Goal: Task Accomplishment & Management: Use online tool/utility

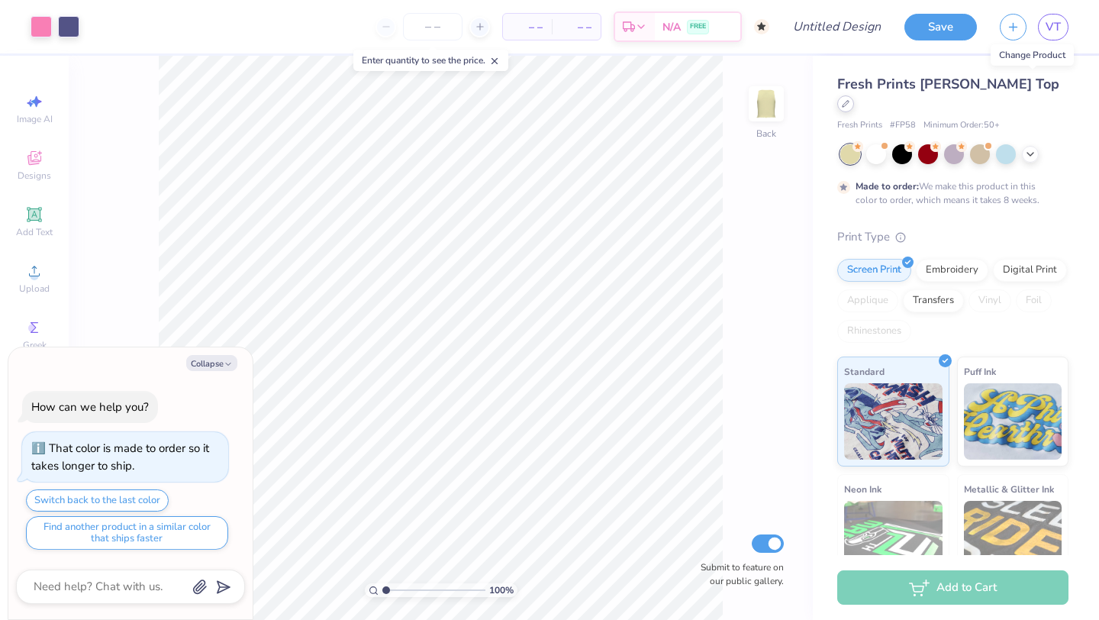
click at [849, 100] on icon at bounding box center [846, 104] width 8 height 8
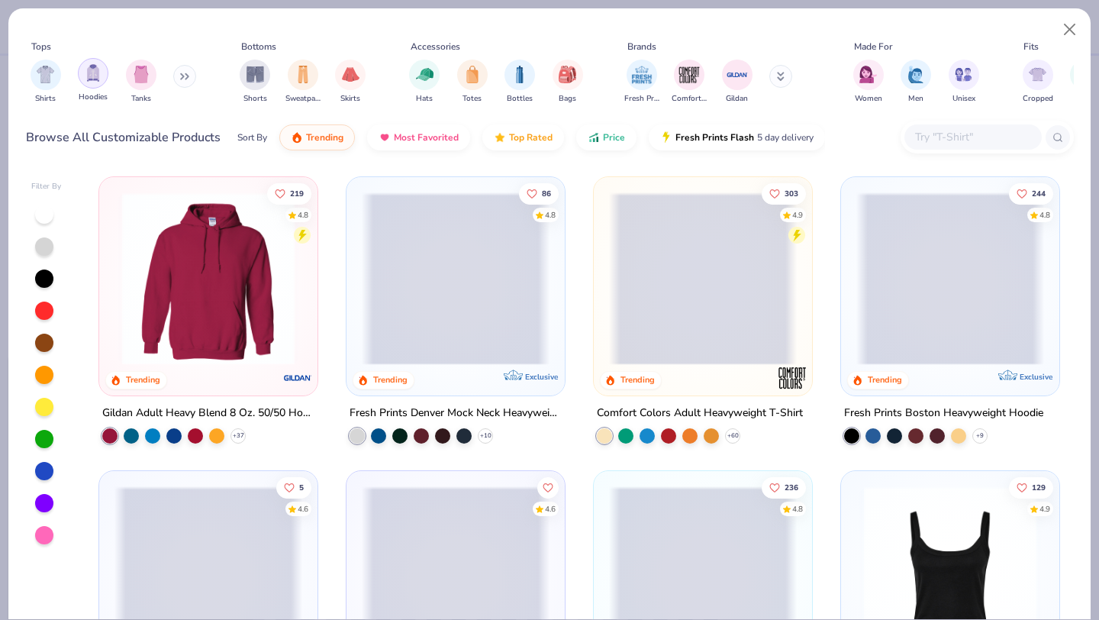
click at [92, 82] on img "filter for Hoodies" at bounding box center [93, 73] width 17 height 18
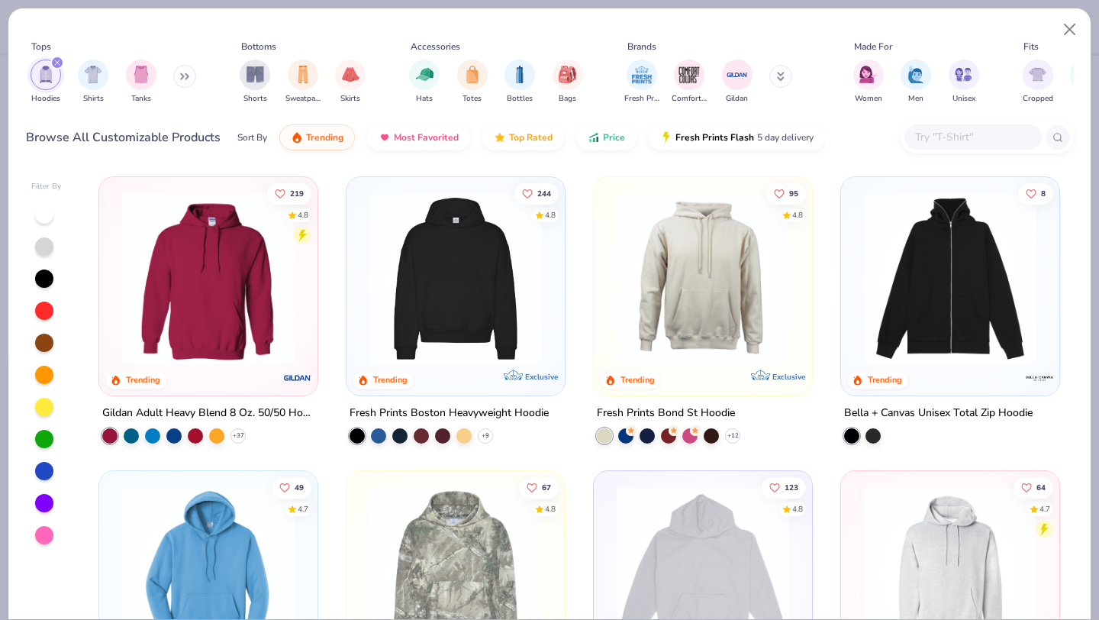
click at [255, 315] on div at bounding box center [21, 278] width 563 height 172
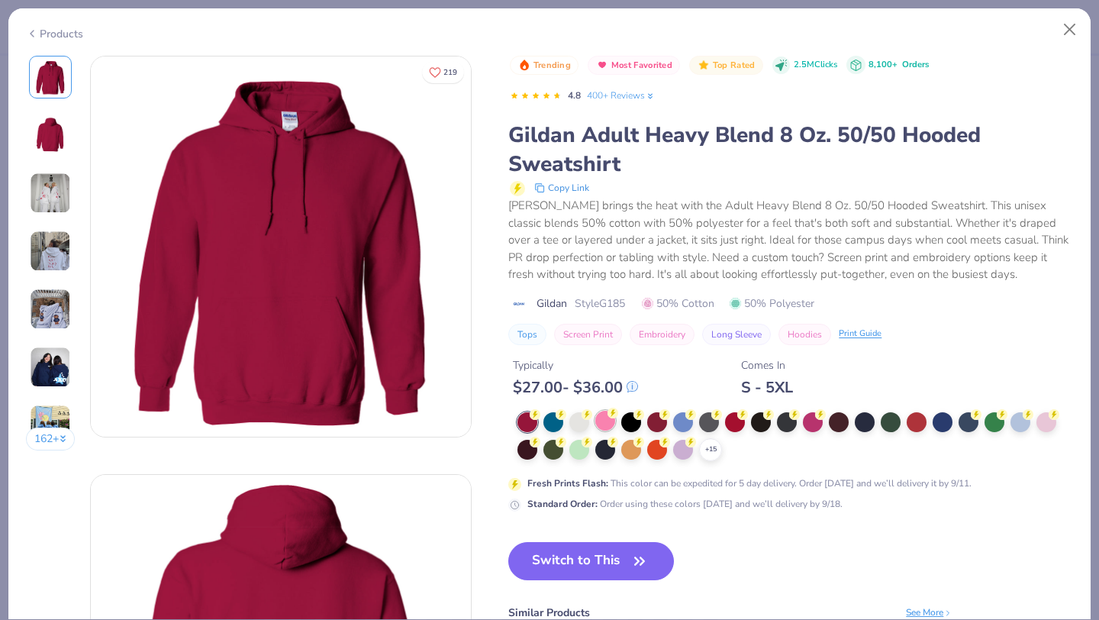
click at [604, 421] on div at bounding box center [605, 421] width 20 height 20
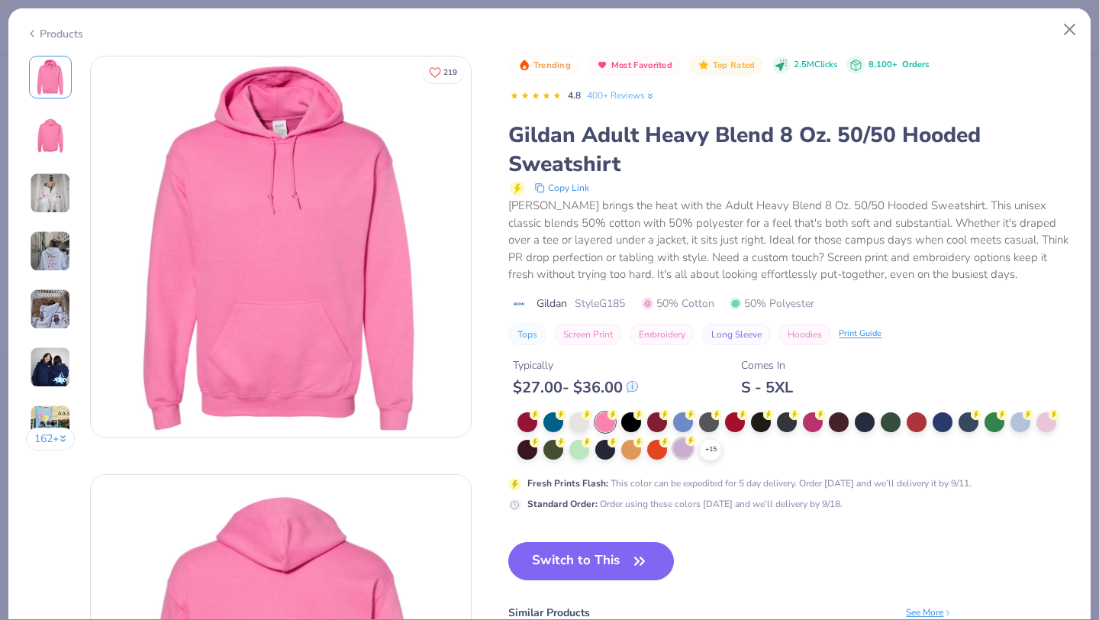
click at [682, 453] on div at bounding box center [683, 448] width 20 height 20
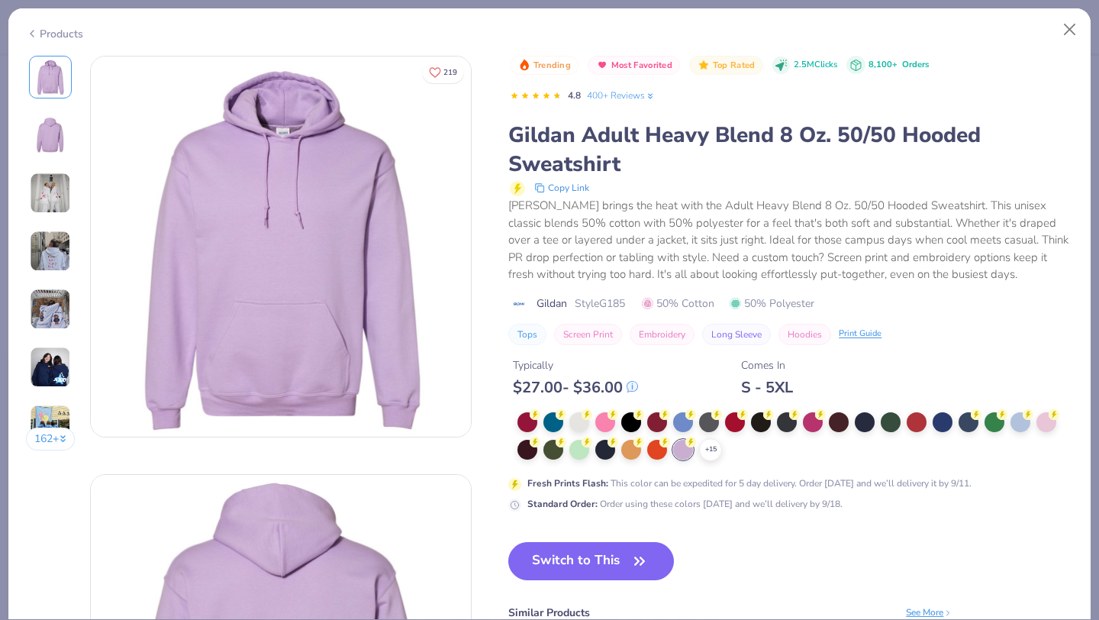
click at [579, 566] on button "Switch to This" at bounding box center [591, 561] width 166 height 38
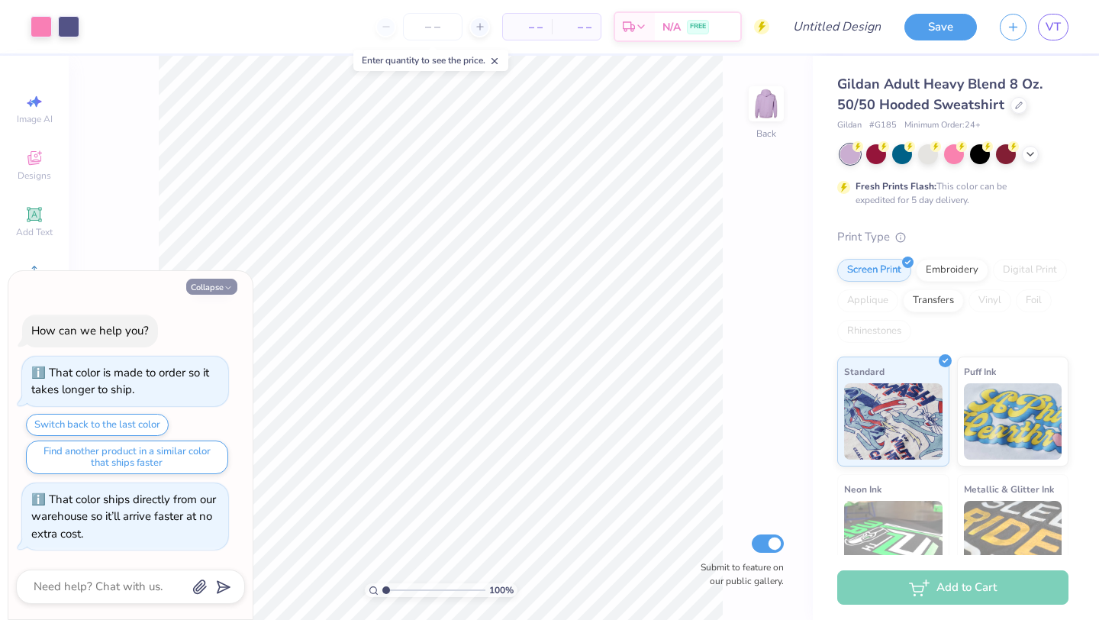
click at [211, 284] on button "Collapse" at bounding box center [211, 287] width 51 height 16
type textarea "x"
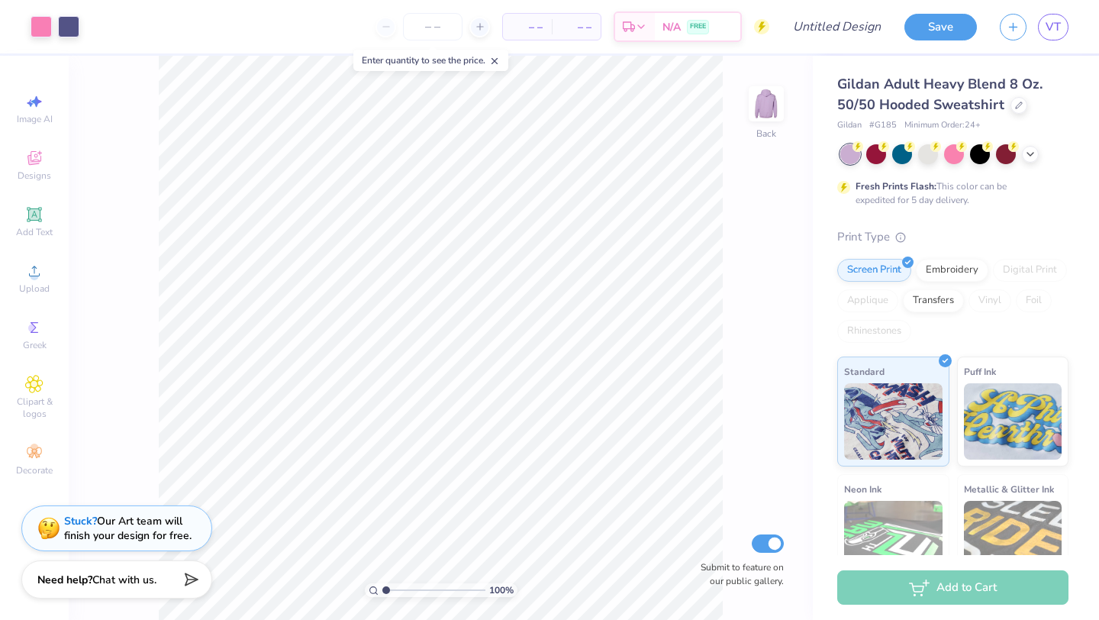
click at [499, 60] on icon at bounding box center [494, 61] width 11 height 11
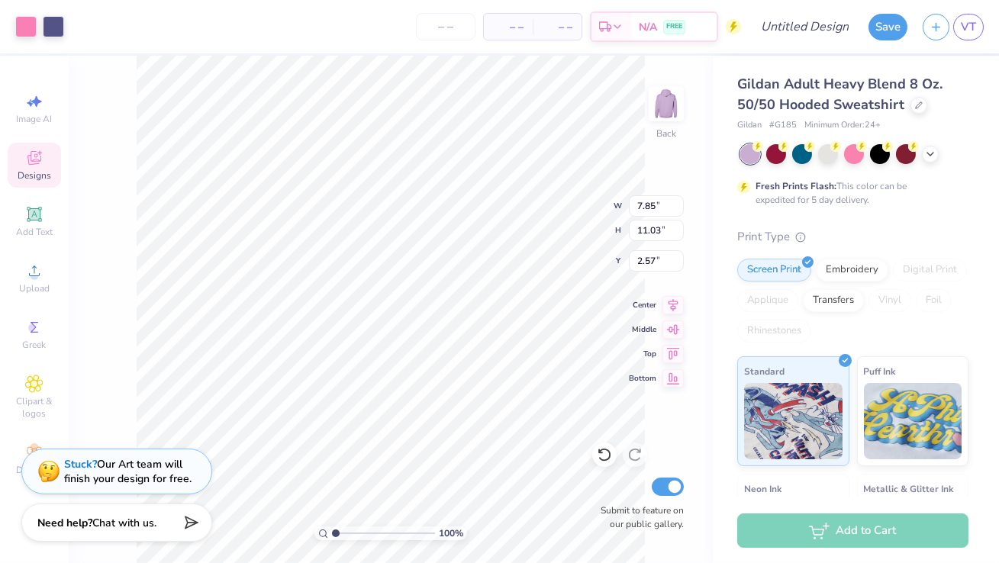
type input "7.85"
type input "11.03"
type input "2.29"
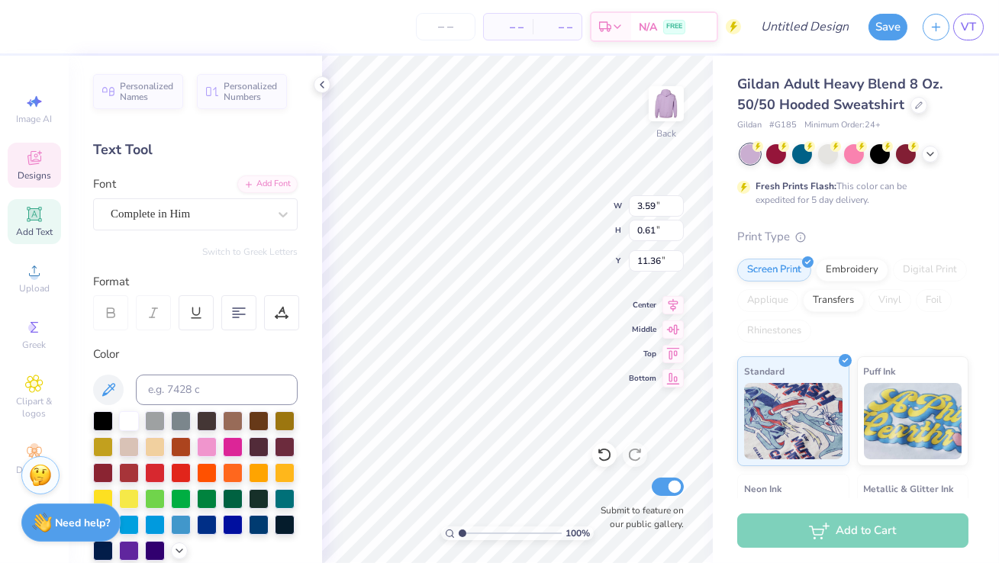
type textarea "W"
type textarea "women in entreprenuership"
type input "1.69"
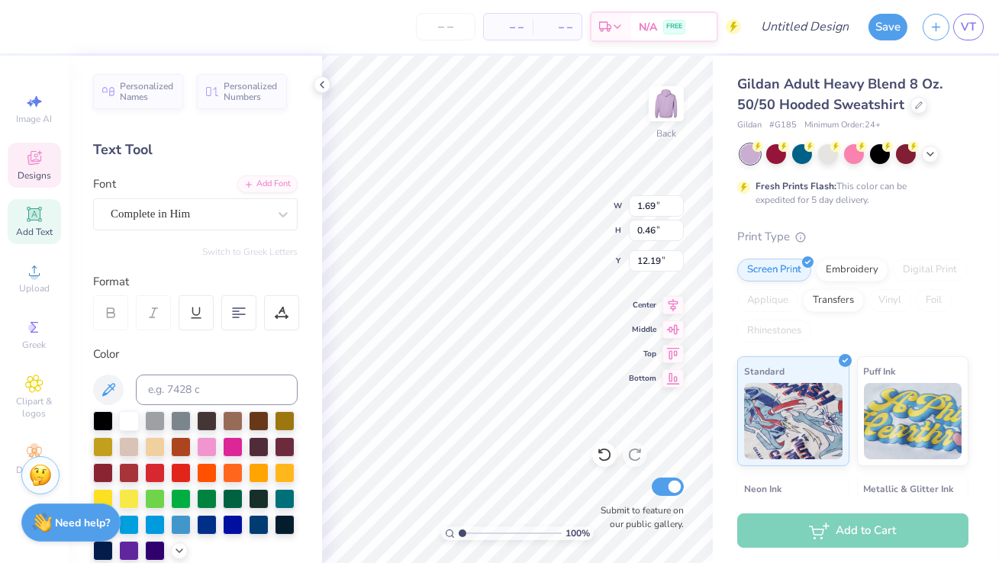
type input "0.46"
type input "12.19"
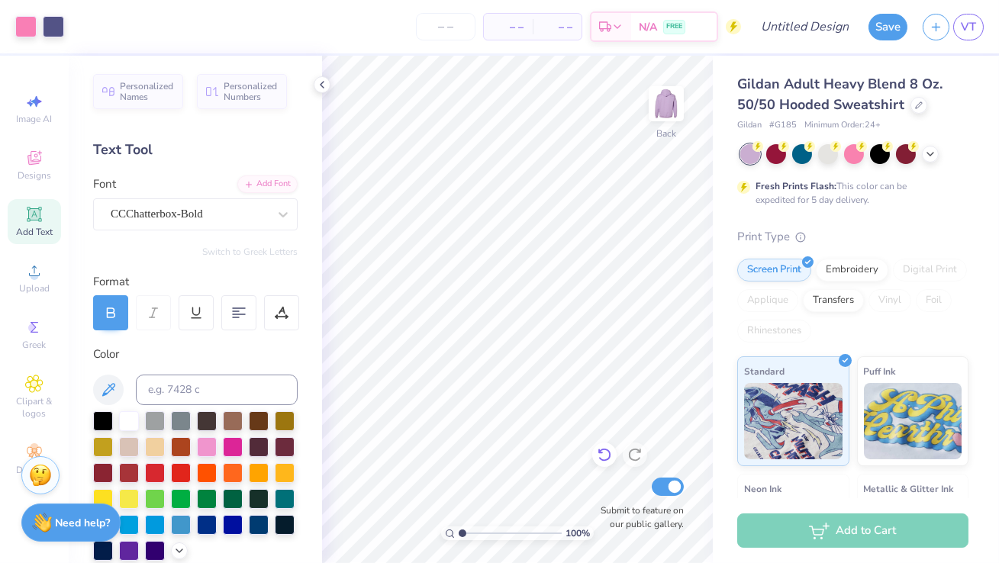
click at [602, 454] on icon at bounding box center [604, 454] width 15 height 15
type textarea "W"
type input "0.76"
type input "0.92"
type input "4.04"
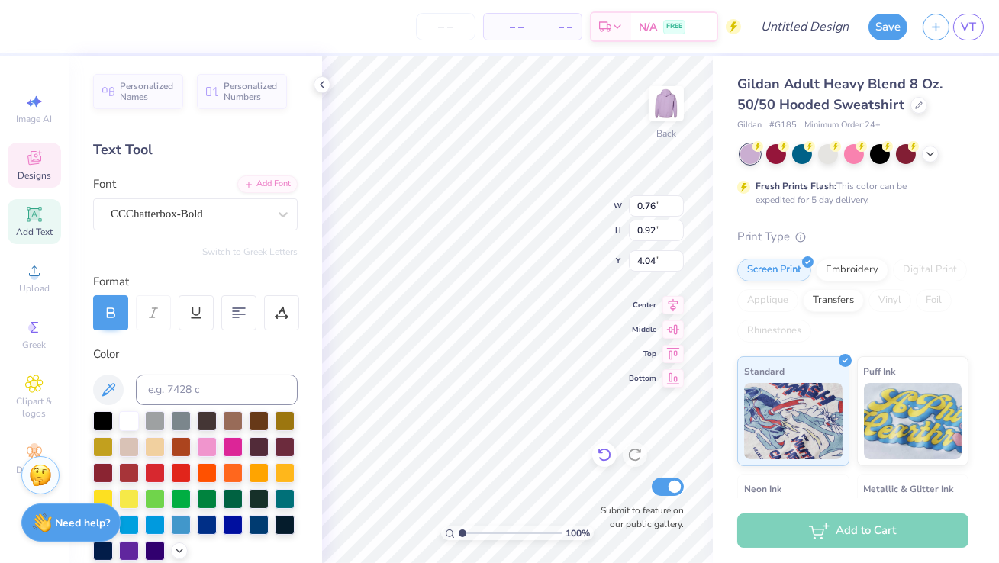
type textarea "i"
type input "0.30"
type input "1.21"
type input "7.26"
type textarea "E"
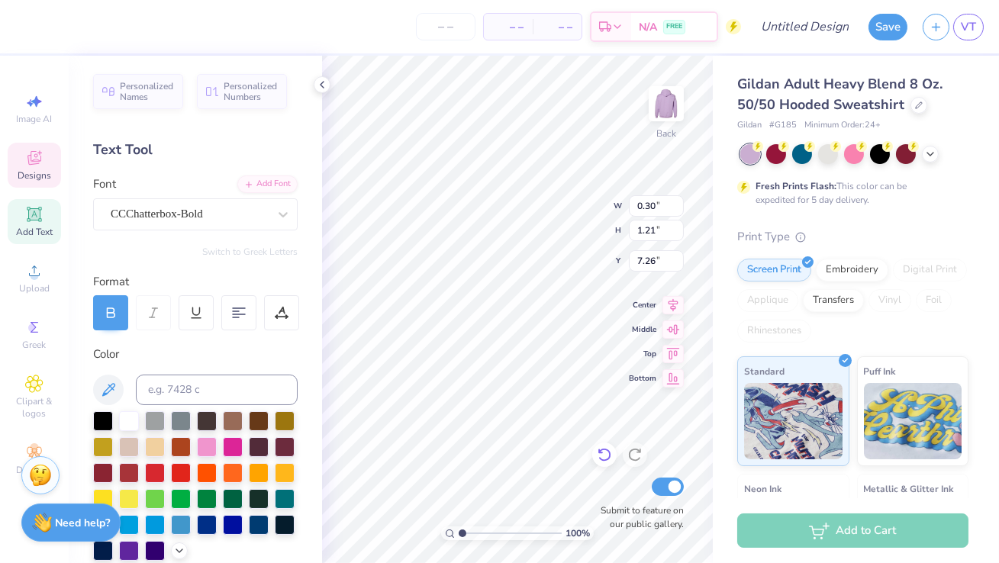
type textarea "e"
type input "0.84"
type input "0.95"
type input "7.28"
type textarea "!"
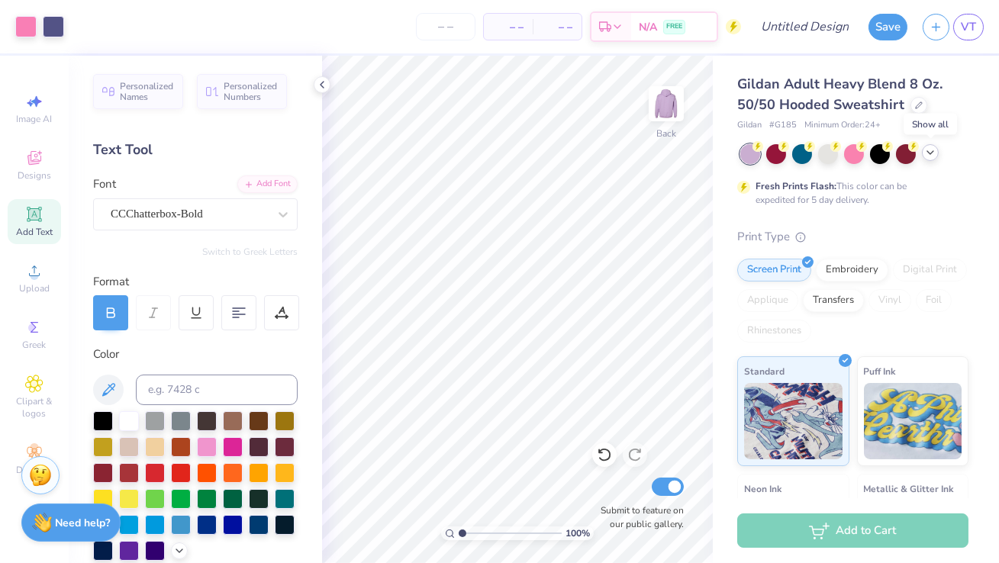
click at [932, 149] on icon at bounding box center [930, 153] width 12 height 12
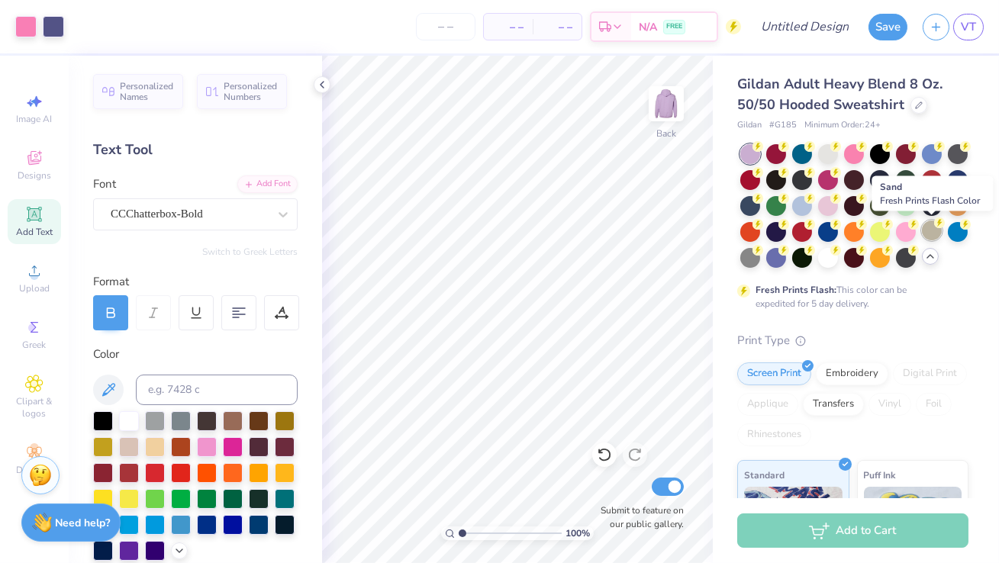
click at [930, 236] on div at bounding box center [932, 231] width 20 height 20
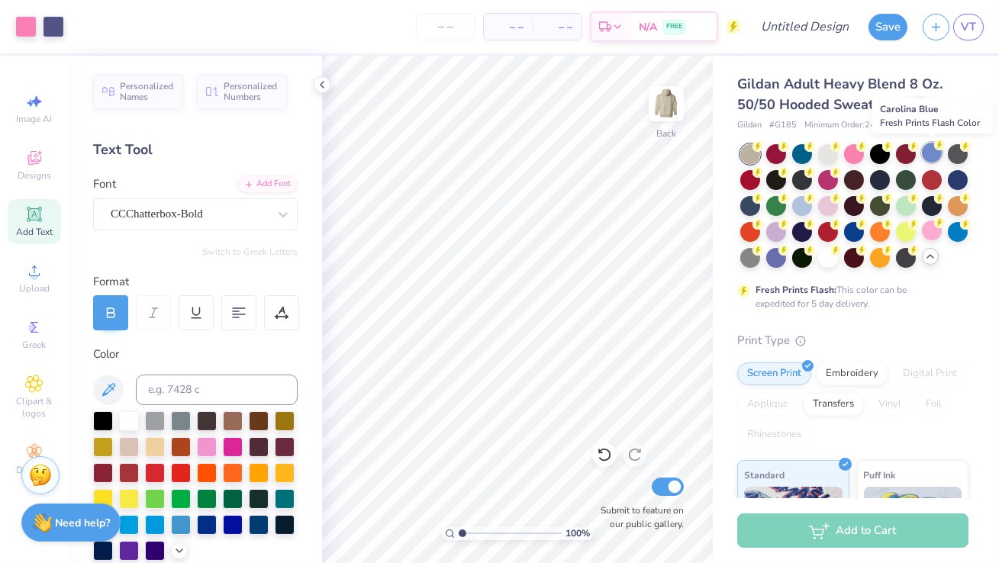
click at [932, 156] on div at bounding box center [932, 153] width 20 height 20
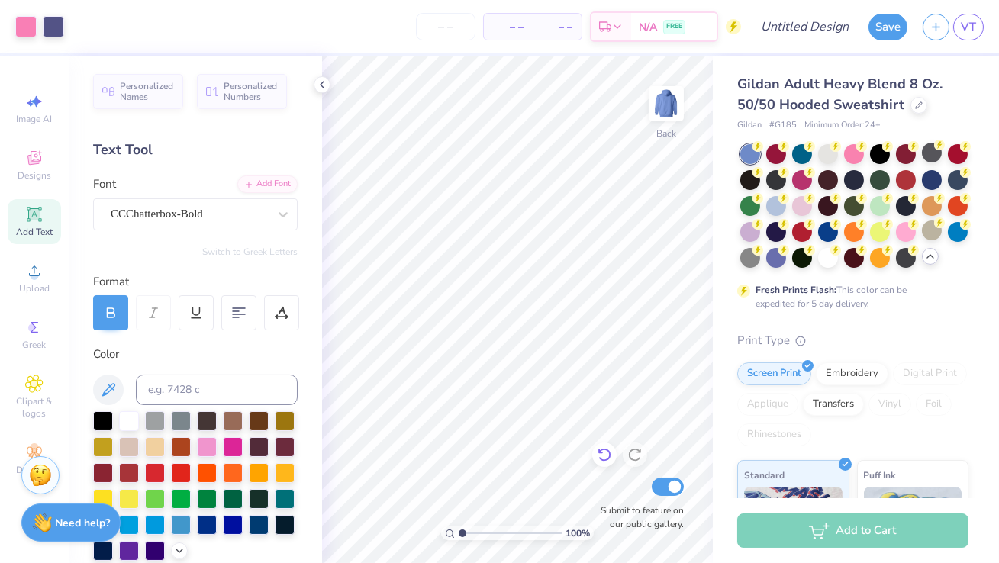
click at [604, 451] on icon at bounding box center [604, 454] width 15 height 15
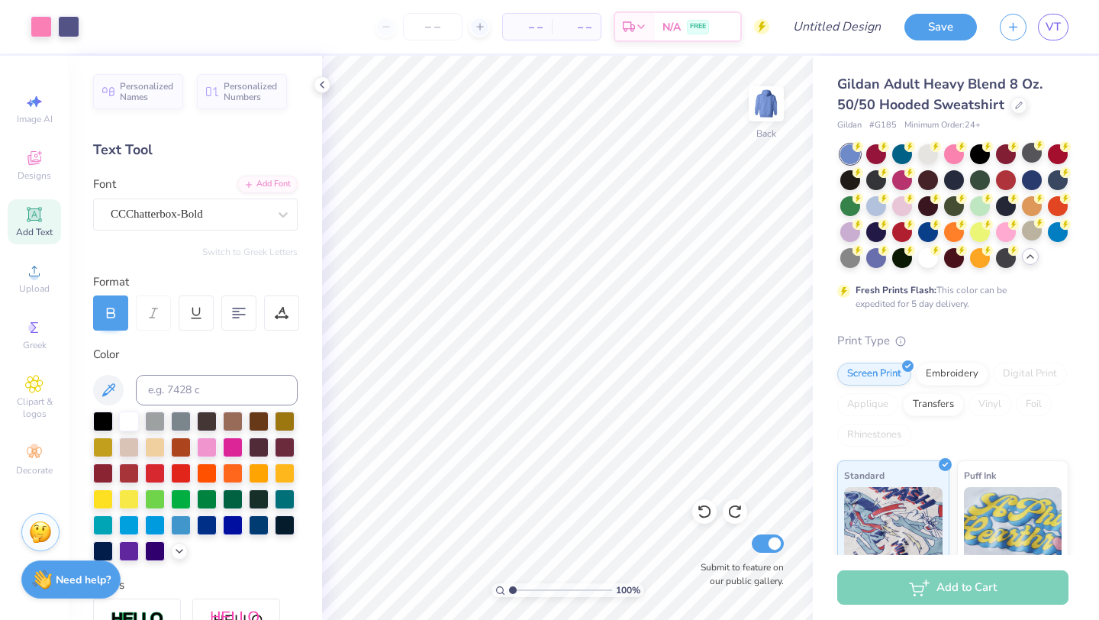
type input "1.34"
type textarea "x"
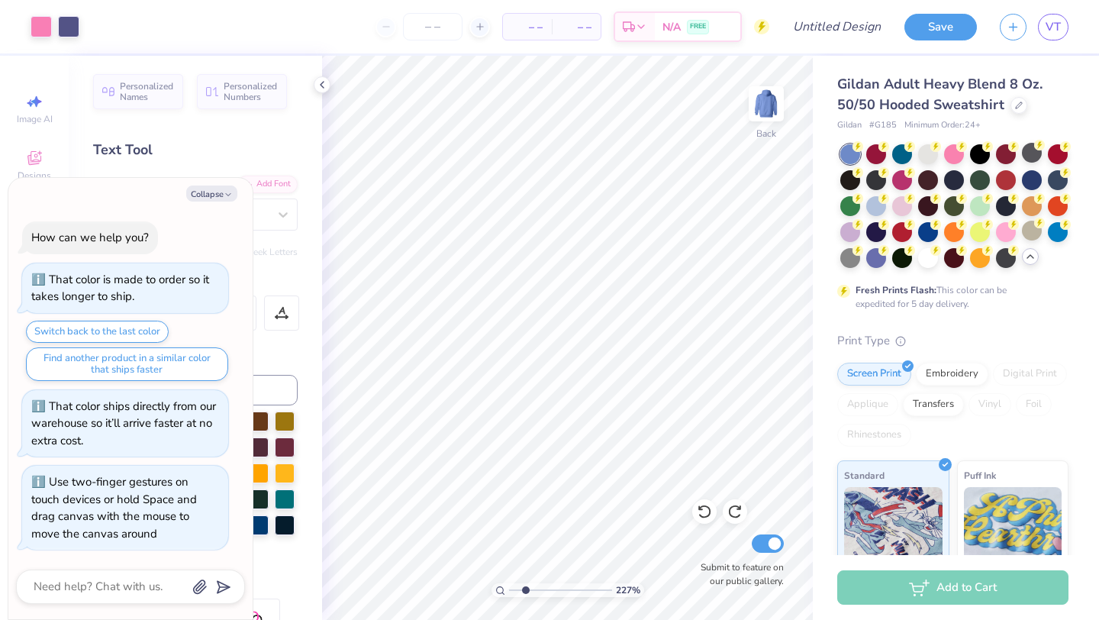
type input "2.24"
click at [525, 587] on input "range" at bounding box center [560, 590] width 103 height 14
click at [234, 193] on button "Collapse" at bounding box center [211, 193] width 51 height 16
type textarea "x"
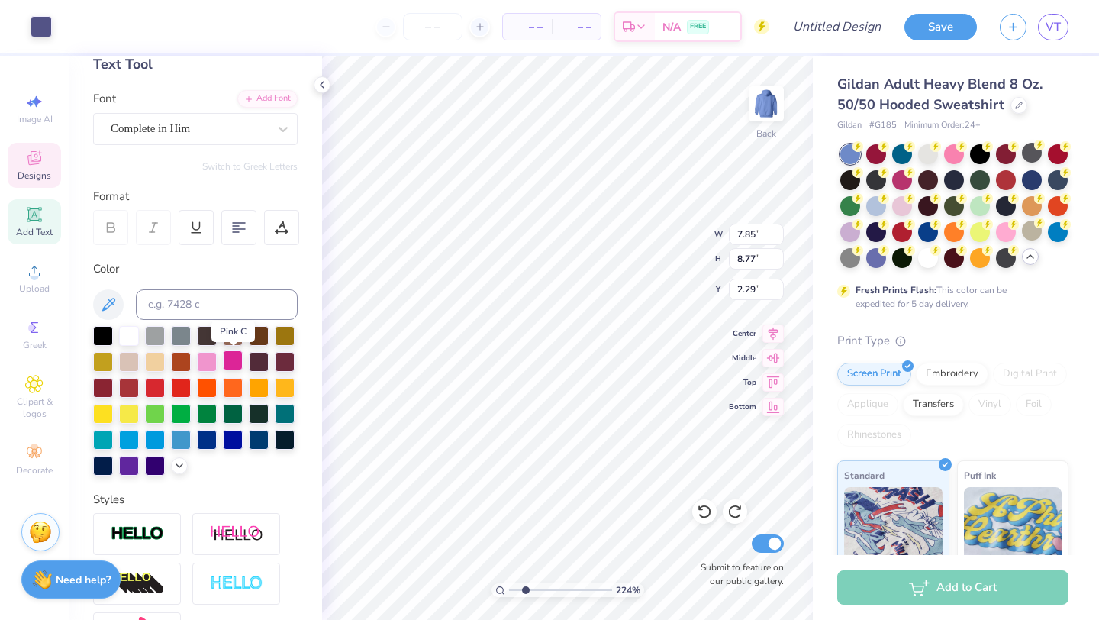
scroll to position [88, 0]
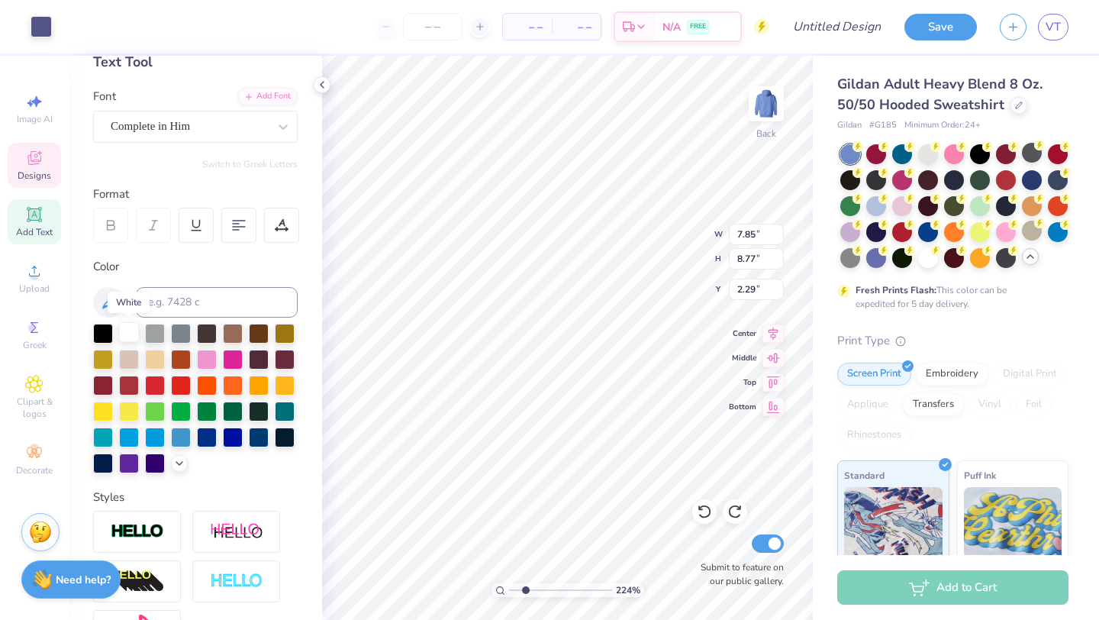
click at [126, 329] on div at bounding box center [129, 332] width 20 height 20
